Goal: Transaction & Acquisition: Purchase product/service

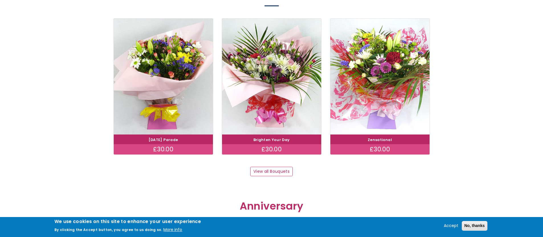
scroll to position [538, 0]
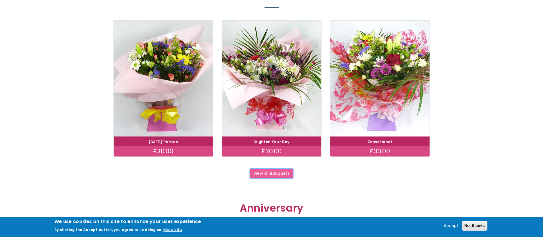
click at [277, 173] on link "View all Bouquets" at bounding box center [271, 173] width 43 height 10
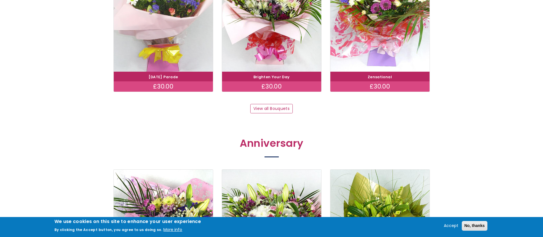
scroll to position [603, 0]
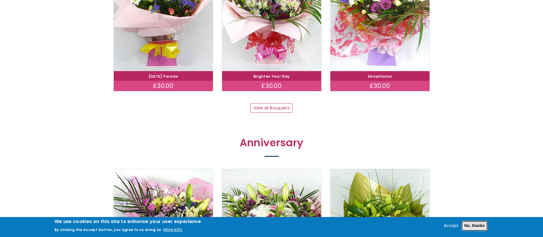
click at [476, 226] on button "No, thanks" at bounding box center [475, 226] width 26 height 10
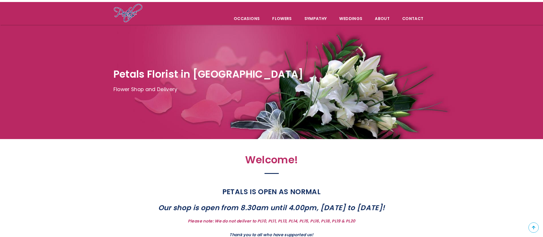
scroll to position [0, 0]
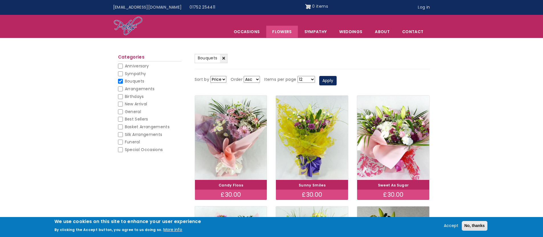
click at [122, 142] on input "Funeral" at bounding box center [120, 141] width 5 height 5
checkbox input "false"
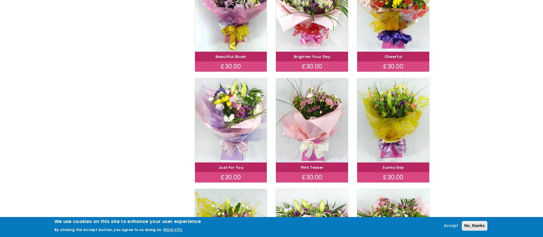
scroll to position [280, 0]
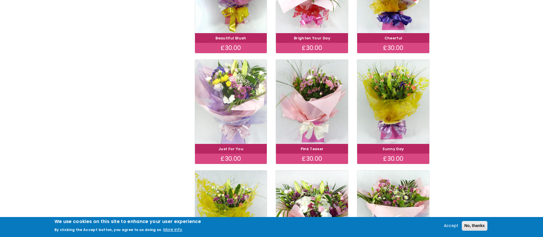
click at [235, 109] on img at bounding box center [230, 102] width 81 height 94
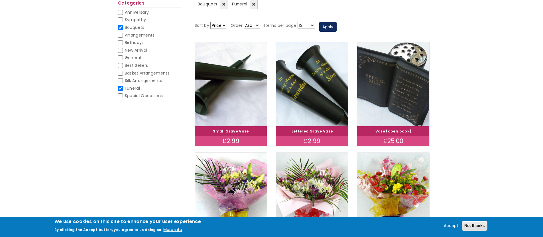
scroll to position [24, 0]
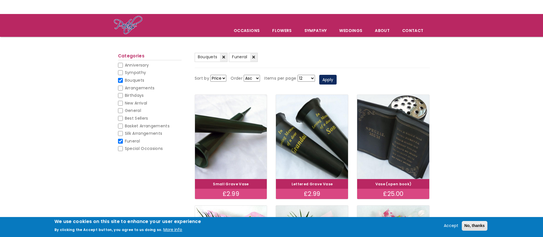
click at [121, 88] on input "Arrangements" at bounding box center [120, 88] width 5 height 5
checkbox input "false"
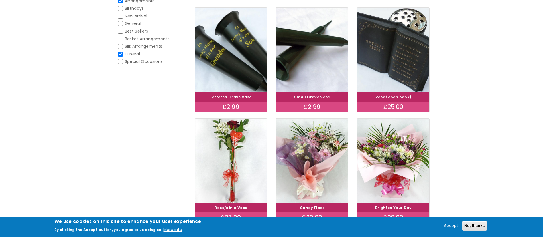
scroll to position [107, 0]
